Goal: Communication & Community: Share content

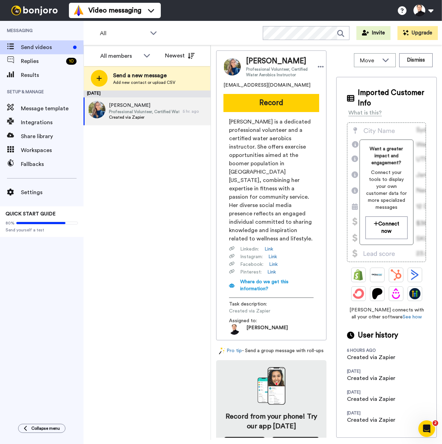
scroll to position [16, 0]
click at [130, 104] on span "[PERSON_NAME]" at bounding box center [144, 105] width 70 height 7
click at [276, 109] on button "Record" at bounding box center [271, 103] width 96 height 18
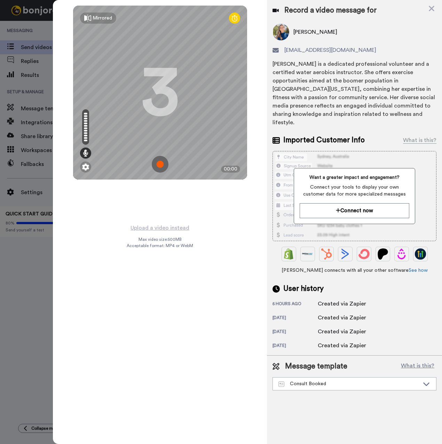
click at [159, 163] on img at bounding box center [160, 164] width 17 height 17
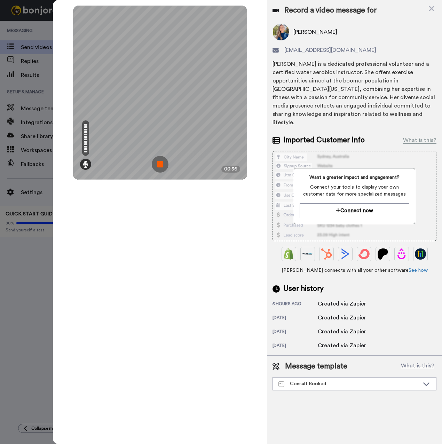
click at [159, 165] on img at bounding box center [160, 164] width 17 height 17
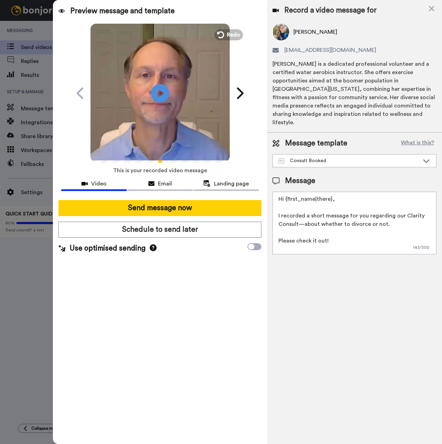
click at [163, 97] on icon at bounding box center [160, 93] width 18 height 18
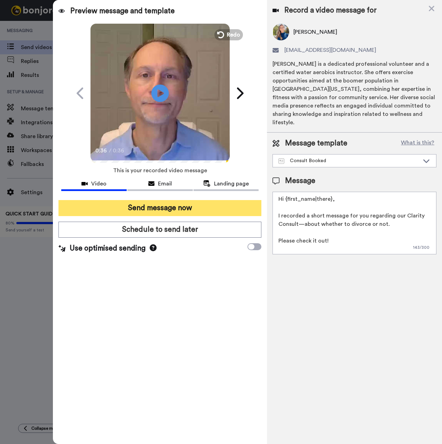
click at [157, 205] on button "Send message now" at bounding box center [159, 208] width 203 height 16
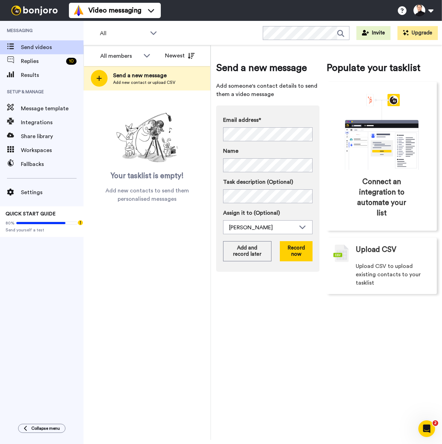
click at [89, 293] on div "All members All members Mike Fink Newest Send a new message Add new contact or …" at bounding box center [146, 242] width 127 height 394
click at [33, 62] on span "Replies" at bounding box center [42, 61] width 42 height 8
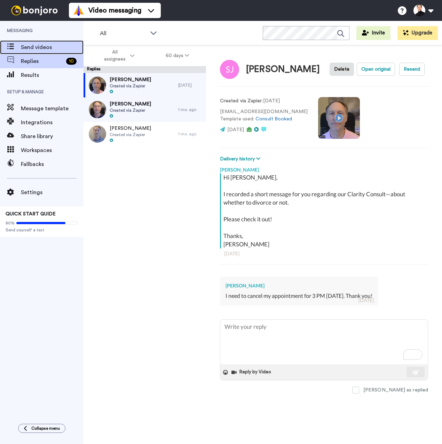
click at [41, 49] on span "Send videos" at bounding box center [52, 47] width 63 height 8
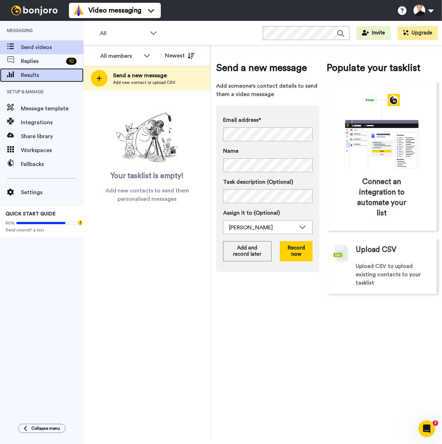
click at [32, 78] on span "Results" at bounding box center [52, 75] width 63 height 8
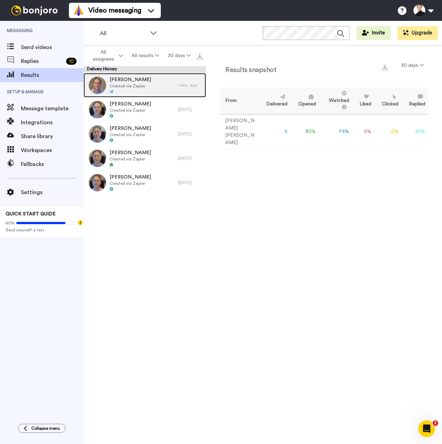
click at [159, 87] on div "[PERSON_NAME] Created via Zapier" at bounding box center [130, 85] width 95 height 24
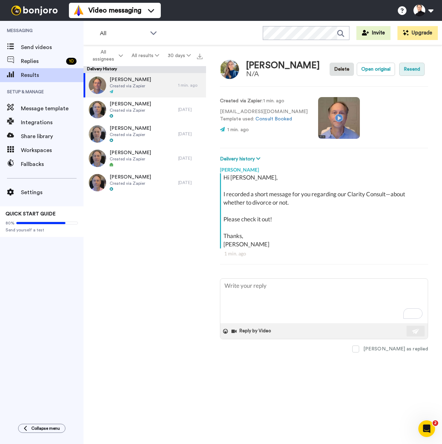
click at [420, 71] on button "Resend" at bounding box center [411, 69] width 25 height 13
type textarea "x"
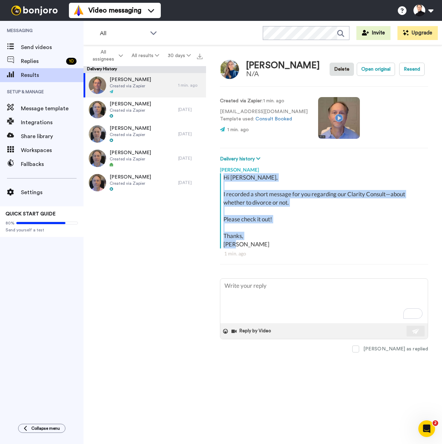
drag, startPoint x: 247, startPoint y: 243, endPoint x: 221, endPoint y: 178, distance: 69.9
click at [221, 178] on div "Hi [PERSON_NAME], I recorded a short message for you regarding our Clarity Cons…" at bounding box center [323, 210] width 206 height 75
copy div "Hi [PERSON_NAME], I recorded a short message for you regarding our Clarity Cons…"
click at [333, 247] on div "Hi [PERSON_NAME], I recorded a short message for you regarding our Clarity Cons…" at bounding box center [324, 210] width 203 height 75
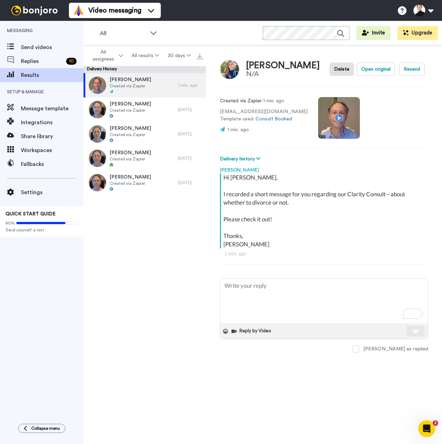
type textarea "x"
